Goal: Register for event/course

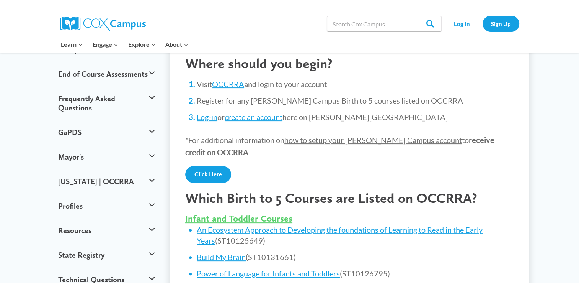
scroll to position [132, 0]
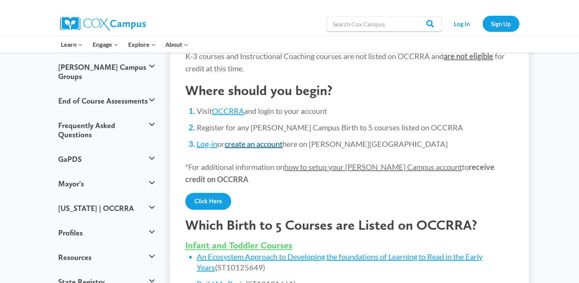
click at [268, 144] on link "create an account" at bounding box center [254, 143] width 58 height 9
click at [259, 145] on link "create an account" at bounding box center [254, 143] width 58 height 9
click at [206, 139] on link "Log-in" at bounding box center [207, 143] width 21 height 9
click at [211, 198] on link "Click Here" at bounding box center [208, 201] width 46 height 17
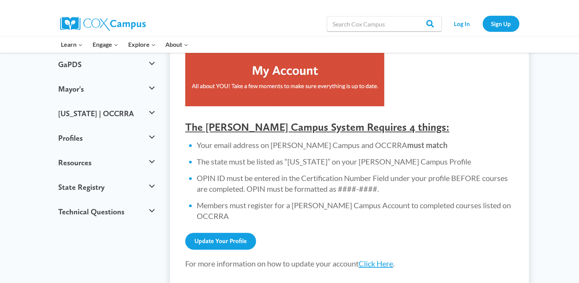
scroll to position [230, 0]
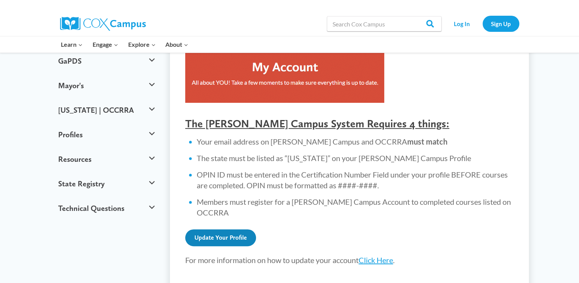
click at [244, 229] on link "Update Your Profile" at bounding box center [220, 237] width 71 height 17
click at [375, 255] on link "Click Here" at bounding box center [376, 259] width 34 height 9
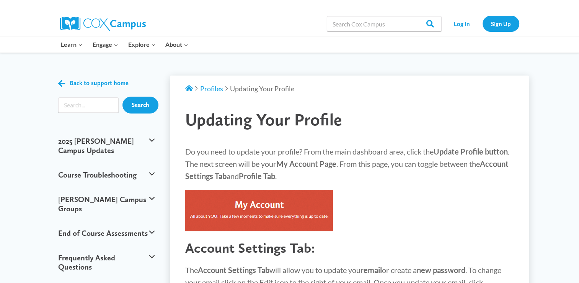
click at [307, 210] on img at bounding box center [259, 210] width 148 height 41
click at [497, 29] on link "Sign Up" at bounding box center [501, 24] width 37 height 16
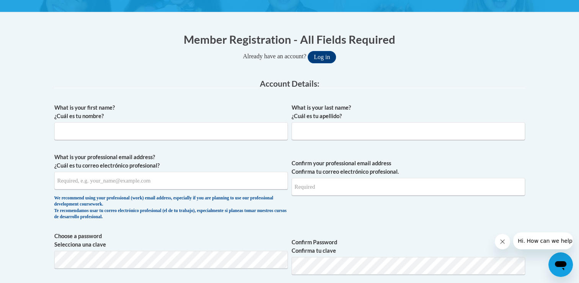
scroll to position [133, 0]
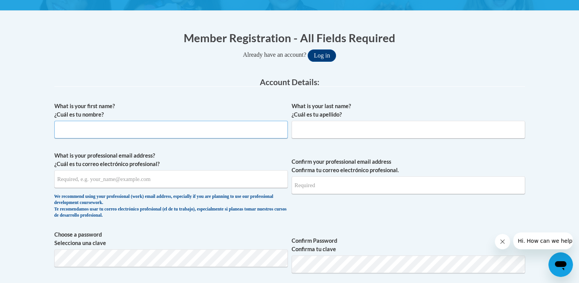
click at [220, 129] on input "What is your first name? ¿Cuál es tu nombre?" at bounding box center [171, 130] width 234 height 18
drag, startPoint x: 220, startPoint y: 129, endPoint x: 113, endPoint y: 132, distance: 106.9
click at [113, 132] on input "What is your first name? ¿Cuál es tu nombre?" at bounding box center [171, 130] width 234 height 18
type input "Tonya"
click at [324, 131] on input "What is your last name? ¿Cuál es tu apellido?" at bounding box center [409, 130] width 234 height 18
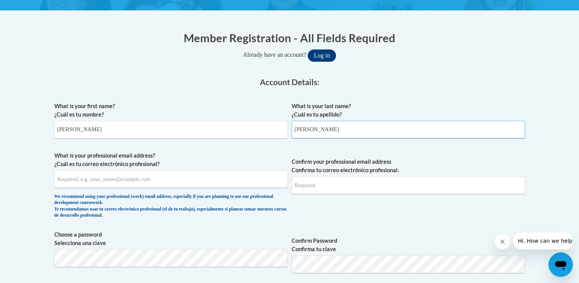
type input "O'Meara"
click at [193, 178] on input "What is your professional email address? ¿Cuál es tu correo electrónico profesi…" at bounding box center [171, 179] width 234 height 18
type input "tonya.omeara@gmail.com"
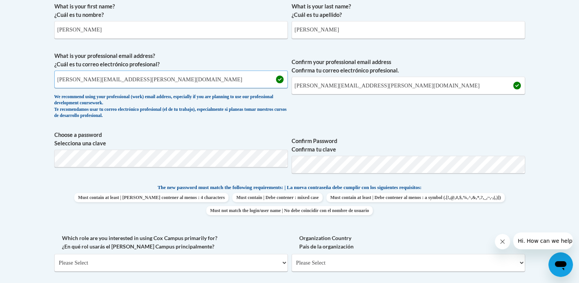
scroll to position [235, 0]
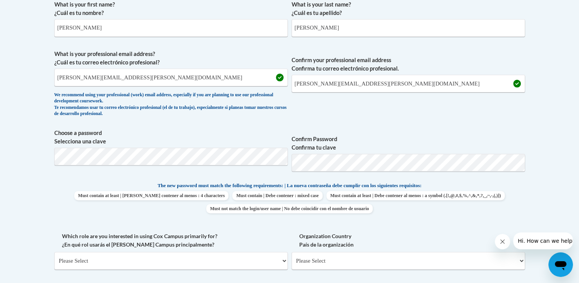
click at [466, 182] on p "The new password must match the following requirements: | La nueva contraseña d…" at bounding box center [289, 186] width 471 height 10
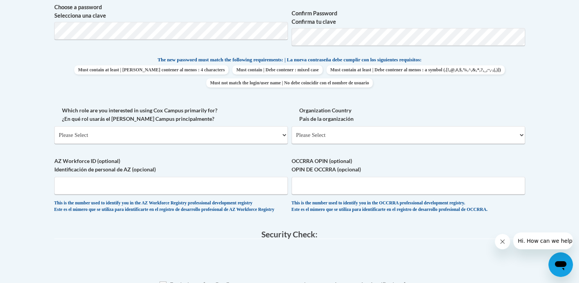
scroll to position [361, 0]
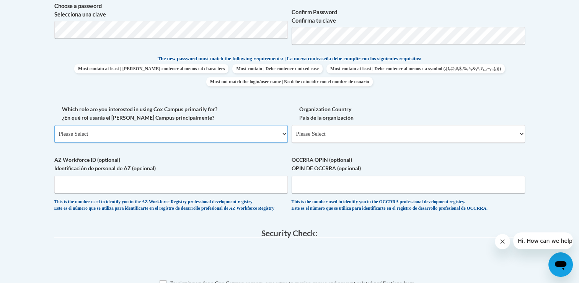
click at [283, 132] on select "Please Select College/University | Colegio/Universidad Community/Nonprofit Part…" at bounding box center [171, 134] width 234 height 18
select select "fbf2d438-af2f-41f8-98f1-81c410e29de3"
click at [54, 125] on select "Please Select College/University | Colegio/Universidad Community/Nonprofit Part…" at bounding box center [171, 134] width 234 height 18
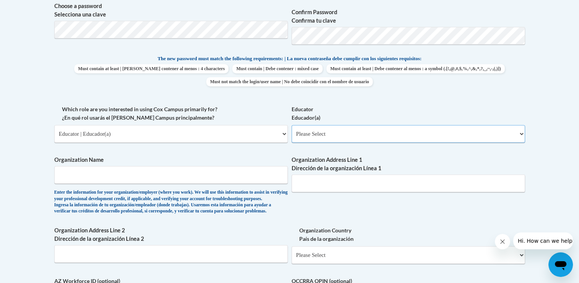
click at [340, 135] on select "Please Select Early Learning/Daycare Teacher/Family Home Care Provider | Maestr…" at bounding box center [409, 134] width 234 height 18
select select "5e2af403-4f2c-4e49-a02f-103e55d7b75b"
click at [292, 125] on select "Please Select Early Learning/Daycare Teacher/Family Home Care Provider | Maestr…" at bounding box center [409, 134] width 234 height 18
click at [180, 178] on input "Organization Name" at bounding box center [171, 175] width 234 height 18
type input "Young Explorers"
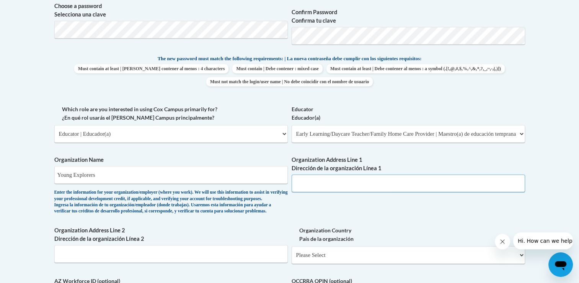
click at [301, 186] on input "Organization Address Line 1 Dirección de la organización Línea 1" at bounding box center [409, 183] width 234 height 18
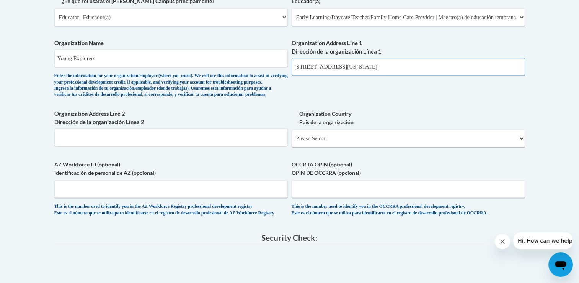
scroll to position [486, 0]
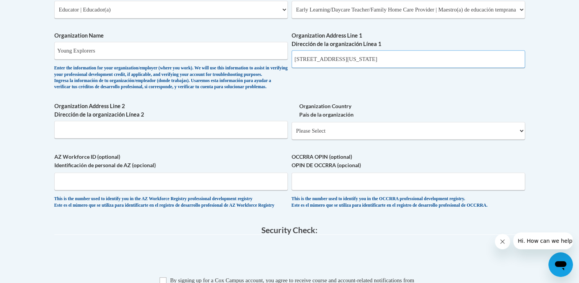
type input "36516 Center Ridge Rd North Ridgeville, ohio 44039"
click at [479, 139] on select "Please Select United States | Estados Unidos Outside of the United States | Fue…" at bounding box center [409, 131] width 234 height 18
select select "ad49bcad-a171-4b2e-b99c-48b446064914"
click at [292, 134] on select "Please Select United States | Estados Unidos Outside of the United States | Fue…" at bounding box center [409, 131] width 234 height 18
select select
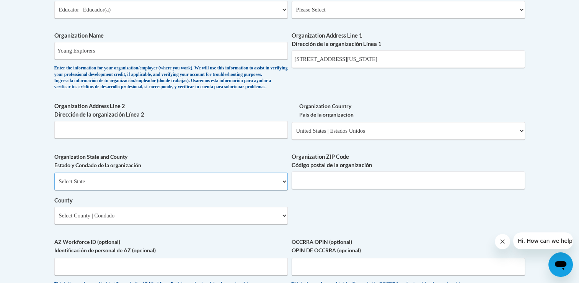
click at [164, 190] on select "Select State Alabama Alaska Arizona Arkansas California Colorado Connecticut De…" at bounding box center [171, 181] width 234 height 18
select select "Ohio"
click at [54, 185] on select "Select State Alabama Alaska Arizona Arkansas California Colorado Connecticut De…" at bounding box center [171, 181] width 234 height 18
drag, startPoint x: 353, startPoint y: 57, endPoint x: 440, endPoint y: 54, distance: 87.0
click at [440, 54] on input "36516 Center Ridge Rd North Ridgeville, ohio 44039" at bounding box center [409, 59] width 234 height 18
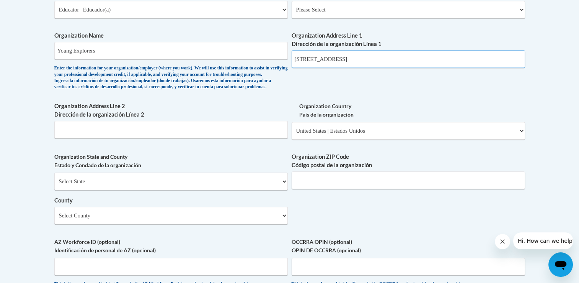
type input "36516 Center Ridge Rd"
click at [336, 189] on input "Organization ZIP Code Código postal de la organización" at bounding box center [409, 180] width 234 height 18
type input "44039"
click at [262, 224] on select "Select County Adams Allen Ashland Ashtabula Athens Auglaize Belmont Brown Butle…" at bounding box center [171, 215] width 234 height 18
select select "Lorain"
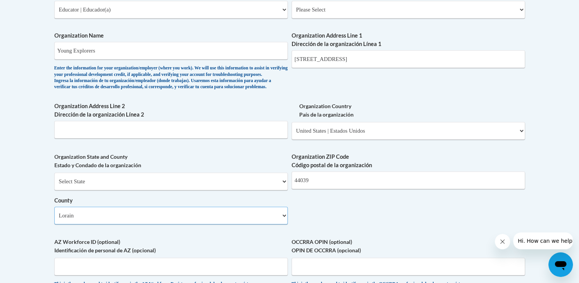
click at [54, 219] on select "Select County Adams Allen Ashland Ashtabula Athens Auglaize Belmont Brown Butle…" at bounding box center [171, 215] width 234 height 18
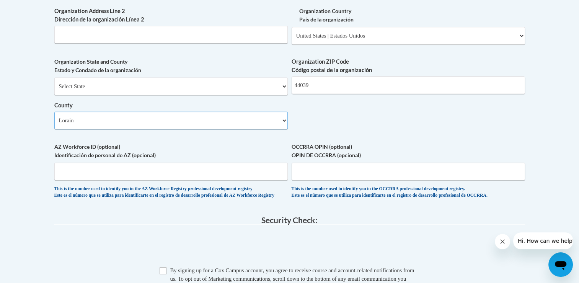
scroll to position [585, 0]
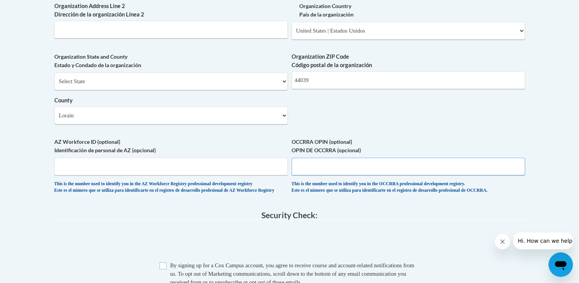
click at [298, 175] on input "OCCRRA OPIN (optional) OPIN DE OCCRRA (opcional)" at bounding box center [409, 166] width 234 height 18
type input "11382561"
click at [489, 192] on span "OCCRRA OPIN (optional) OPIN DE OCCRRA (opcional) 11382561 This is the number us…" at bounding box center [409, 165] width 234 height 56
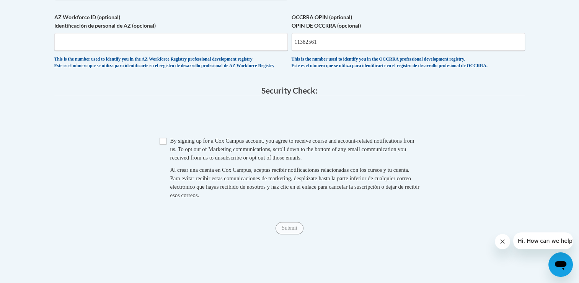
scroll to position [711, 0]
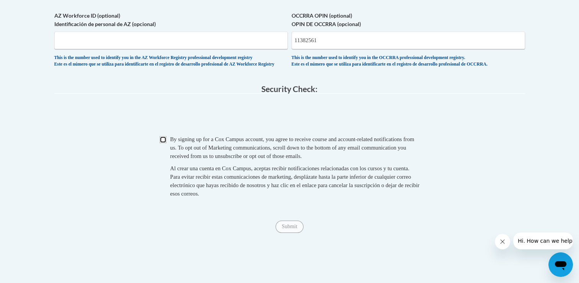
click at [163, 143] on input "Checkbox" at bounding box center [163, 139] width 7 height 7
checkbox input "true"
click at [281, 232] on input "Submit" at bounding box center [290, 226] width 28 height 12
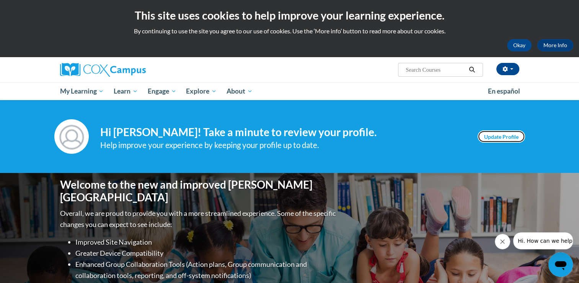
click at [489, 136] on link "Update Profile" at bounding box center [501, 136] width 47 height 12
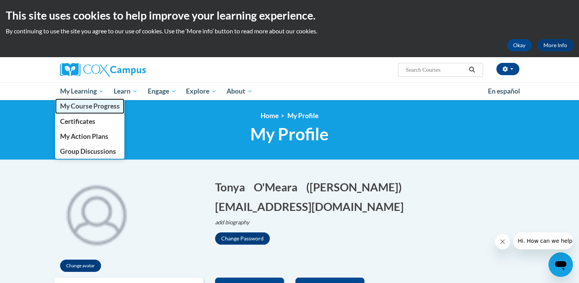
click at [90, 108] on span "My Course Progress" at bounding box center [90, 106] width 60 height 8
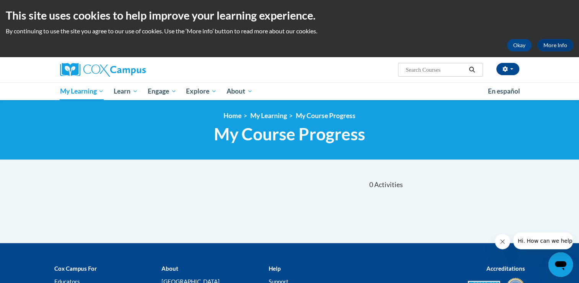
click at [418, 71] on input "Search..." at bounding box center [435, 69] width 61 height 9
type input "an ecosystem"
click at [469, 71] on icon "Search" at bounding box center [472, 70] width 7 height 6
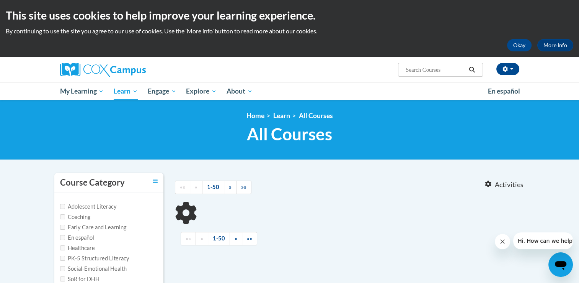
type input "an ecosystem"
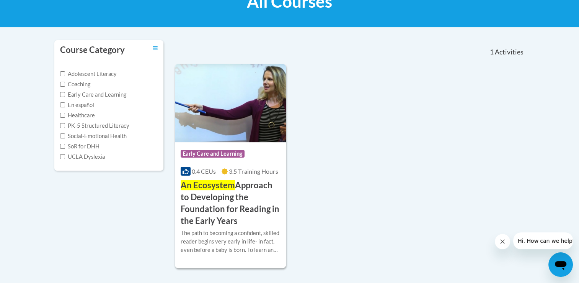
scroll to position [142, 0]
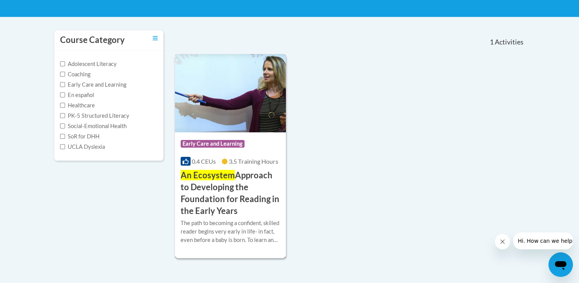
click at [214, 190] on h3 "An Ecosystem Approach to Developing the Foundation for Reading in the Early Yea…" at bounding box center [231, 192] width 100 height 47
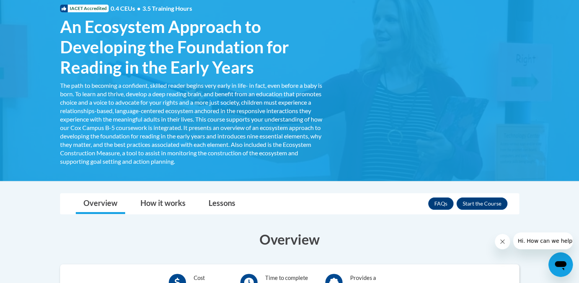
scroll to position [133, 0]
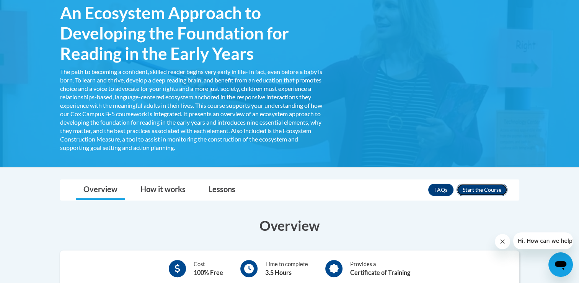
click at [492, 191] on button "Enroll" at bounding box center [482, 189] width 51 height 12
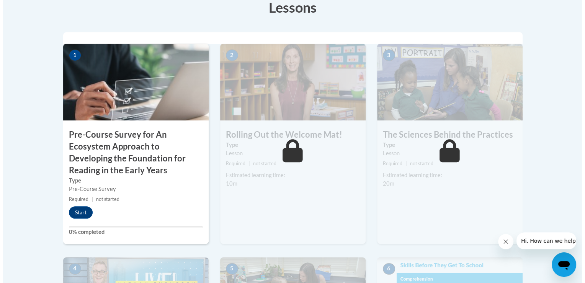
scroll to position [248, 0]
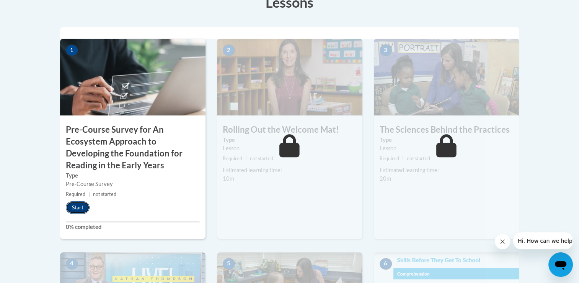
click at [83, 206] on button "Start" at bounding box center [78, 207] width 24 height 12
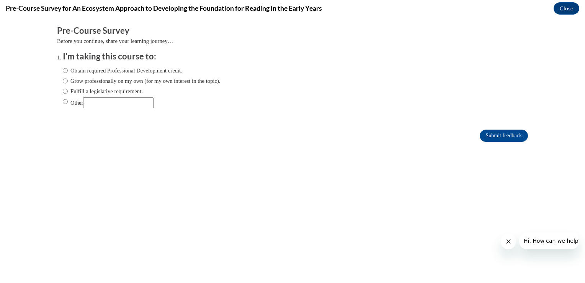
scroll to position [0, 0]
click at [63, 81] on input "Grow professionally on my own (for my own interest in the topic)." at bounding box center [65, 81] width 5 height 8
radio input "true"
click at [490, 136] on input "Submit feedback" at bounding box center [504, 135] width 48 height 12
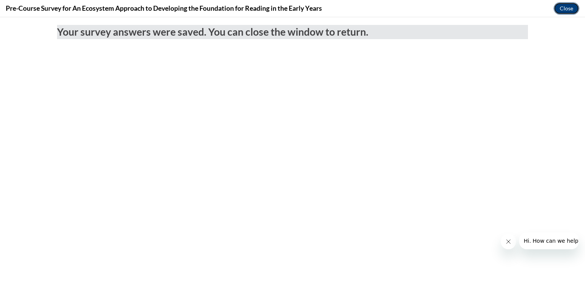
click at [571, 11] on button "Close" at bounding box center [567, 8] width 26 height 12
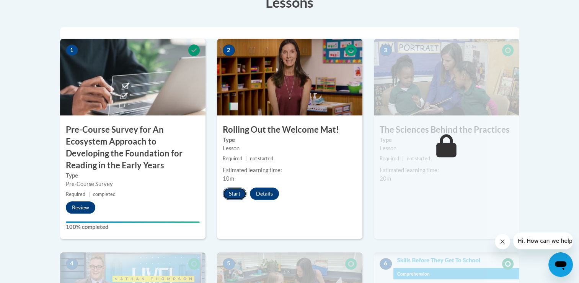
click at [239, 195] on button "Start" at bounding box center [235, 193] width 24 height 12
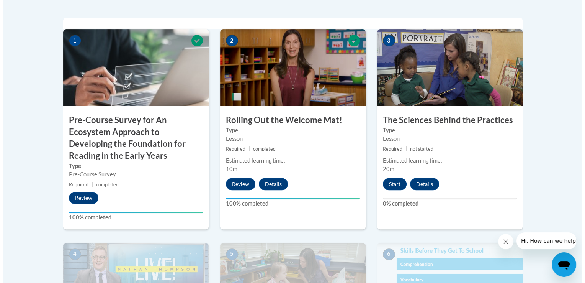
scroll to position [275, 0]
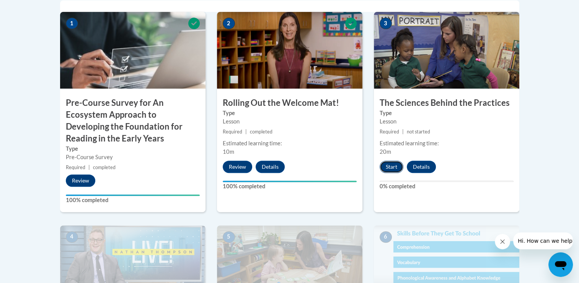
click at [391, 168] on button "Start" at bounding box center [392, 166] width 24 height 12
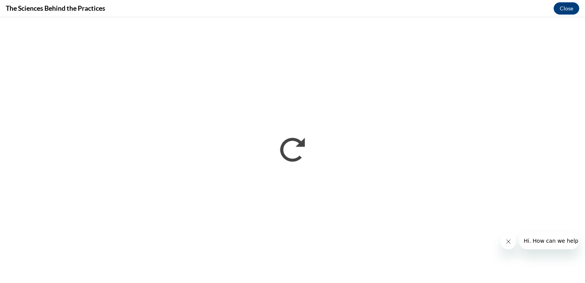
scroll to position [0, 0]
